Goal: Transaction & Acquisition: Purchase product/service

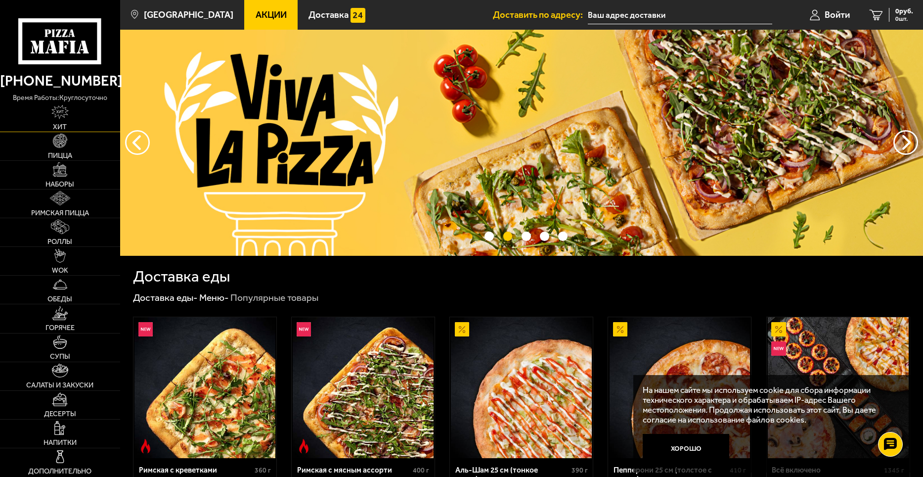
click at [69, 111] on link "Хит" at bounding box center [60, 117] width 120 height 28
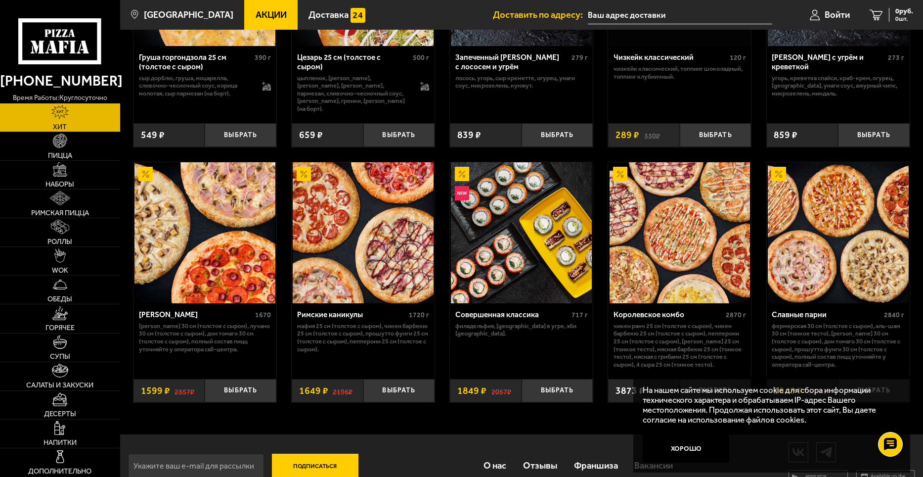
scroll to position [468, 0]
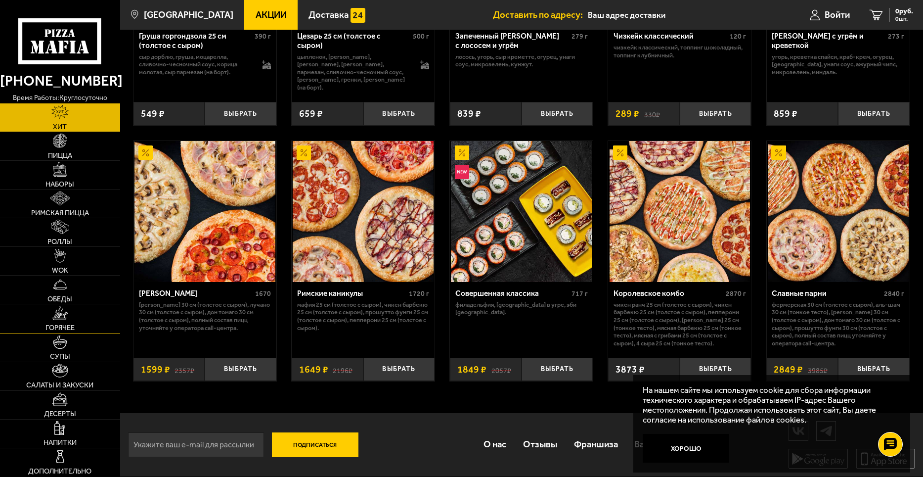
click at [66, 320] on link "Горячее" at bounding box center [60, 318] width 120 height 28
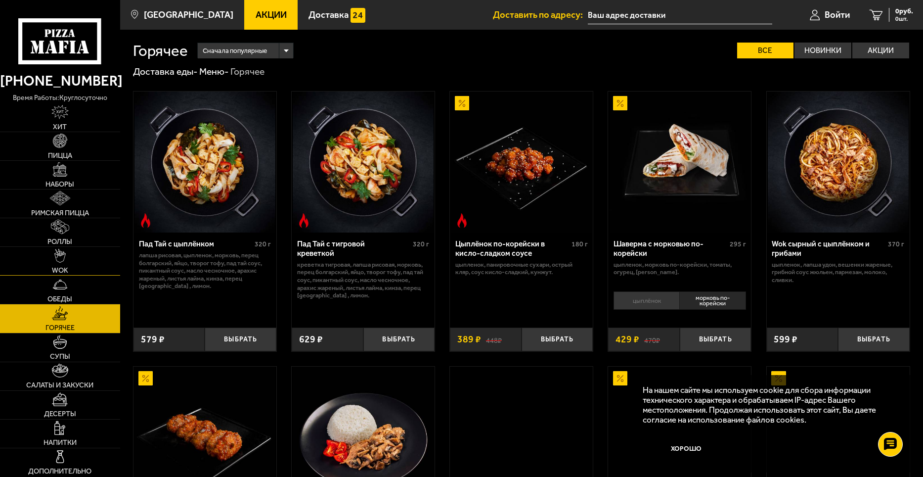
click at [75, 266] on link "WOK" at bounding box center [60, 261] width 120 height 28
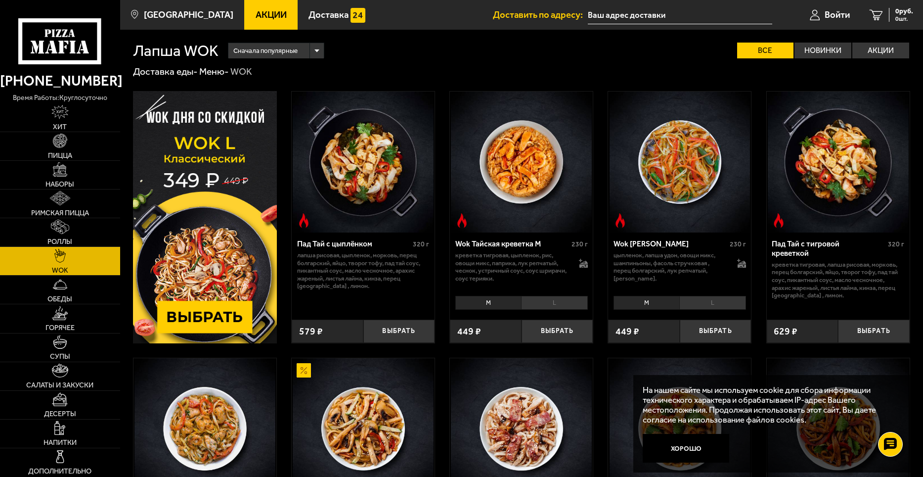
click at [235, 313] on img at bounding box center [205, 217] width 144 height 252
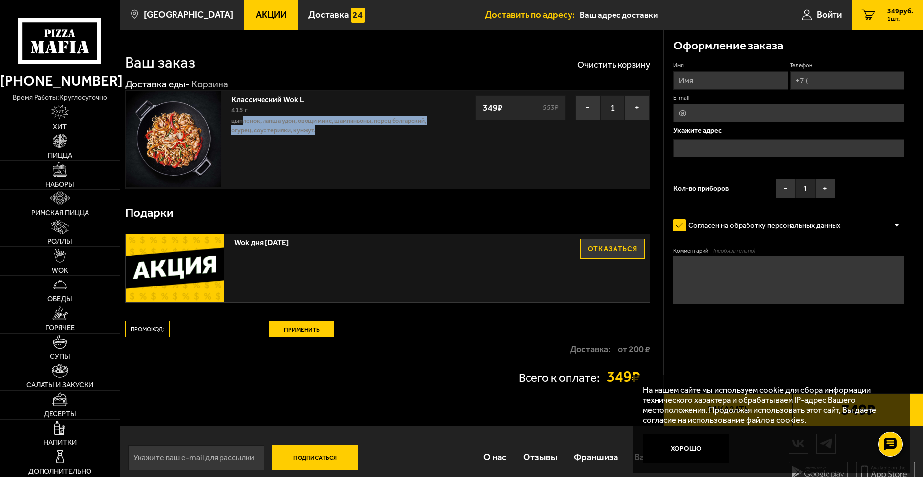
drag, startPoint x: 242, startPoint y: 118, endPoint x: 331, endPoint y: 127, distance: 89.5
click at [331, 127] on p "цыпленок, лапша удон, овощи микс, шампиньоны, перец болгарский, огурец, соус те…" at bounding box center [338, 125] width 214 height 19
click at [398, 151] on div "Классический Wok L 415 г цыпленок, лапша удон, овощи микс, шампиньоны, перец бо…" at bounding box center [338, 138] width 224 height 97
drag, startPoint x: 326, startPoint y: 120, endPoint x: 380, endPoint y: 124, distance: 54.0
click at [379, 124] on p "цыпленок, лапша удон, овощи микс, шампиньоны, перец болгарский, огурец, соус те…" at bounding box center [338, 125] width 214 height 19
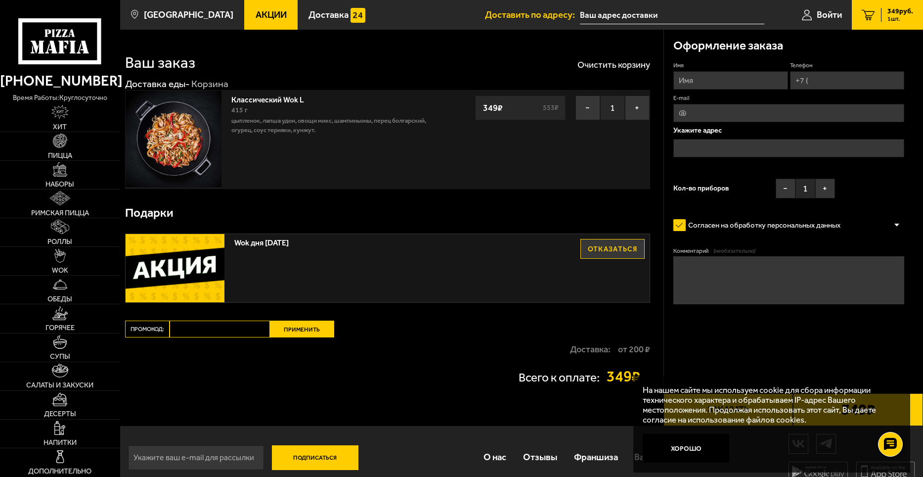
click at [460, 154] on div "Классический Wok L 415 г цыпленок, лапша удон, овощи микс, шампиньоны, перец бо…" at bounding box center [301, 138] width 350 height 97
drag, startPoint x: 382, startPoint y: 119, endPoint x: 449, endPoint y: 138, distance: 69.4
click at [441, 137] on div "Классический Wok L 415 г цыпленок, лапша удон, овощи микс, шампиньоны, перец бо…" at bounding box center [338, 138] width 224 height 97
click at [524, 167] on div "Классический Wok L 415 г цыпленок, лапша удон, овощи микс, шампиньоны, перец бо…" at bounding box center [387, 139] width 525 height 98
